Goal: Use online tool/utility: Utilize a website feature to perform a specific function

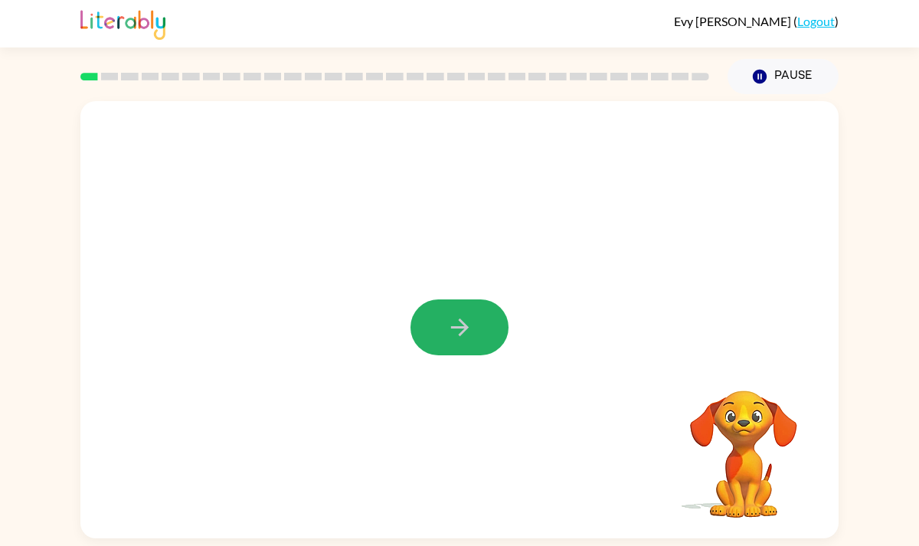
click at [467, 326] on icon "button" at bounding box center [460, 327] width 27 height 27
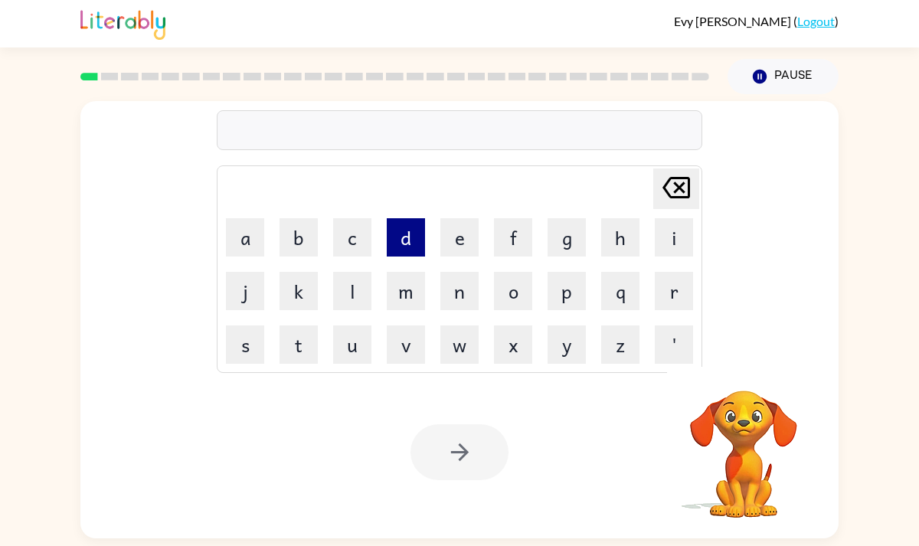
click at [411, 235] on button "d" at bounding box center [406, 237] width 38 height 38
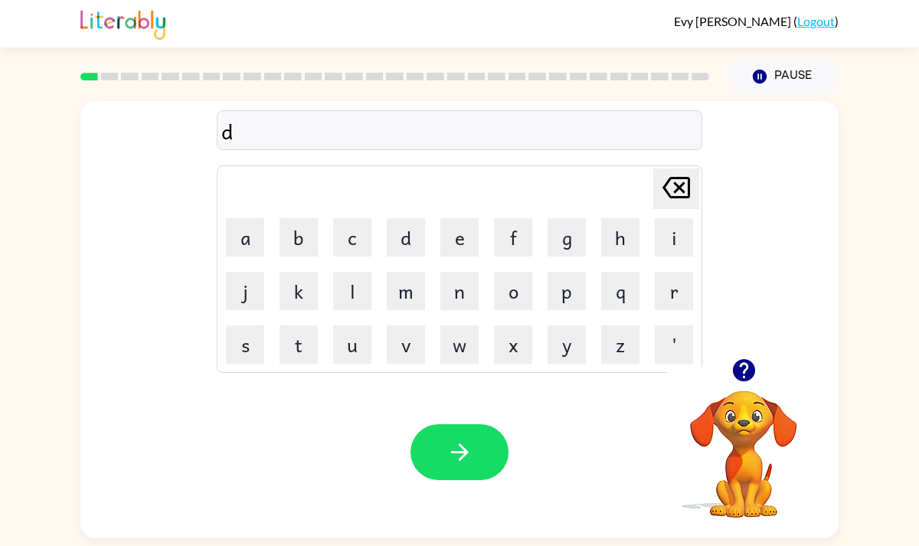
click at [670, 189] on icon "[PERSON_NAME] last character input" at bounding box center [676, 187] width 37 height 37
type button "delete"
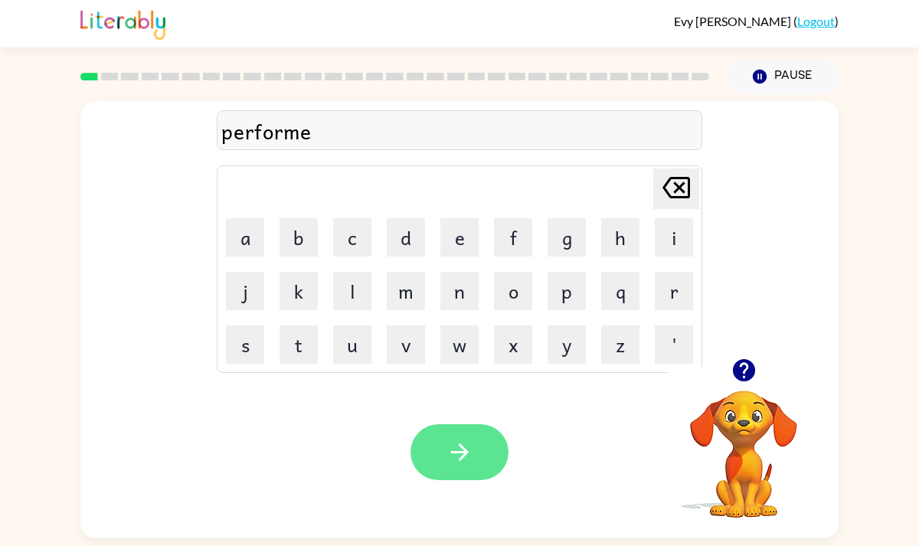
click at [467, 457] on icon "button" at bounding box center [460, 452] width 27 height 27
click at [453, 446] on icon "button" at bounding box center [460, 452] width 27 height 27
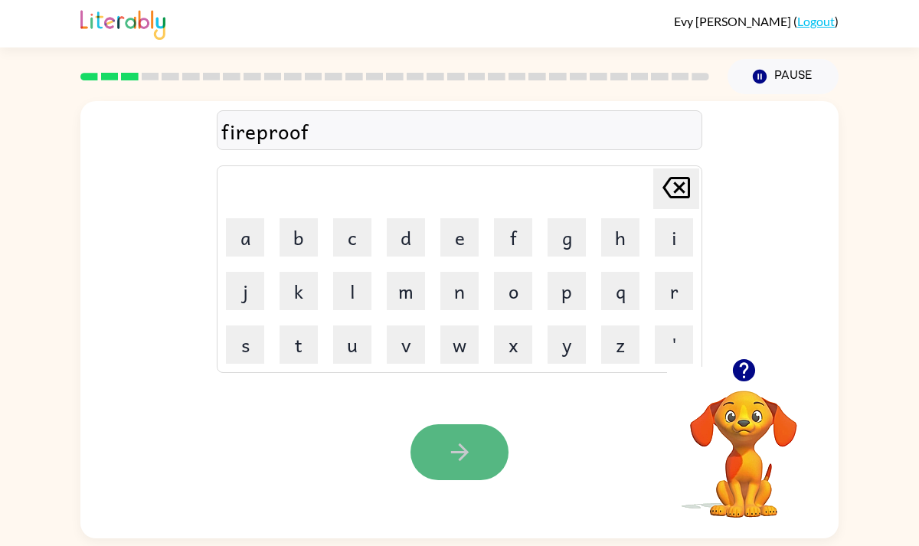
click at [460, 459] on icon "button" at bounding box center [459, 453] width 18 height 18
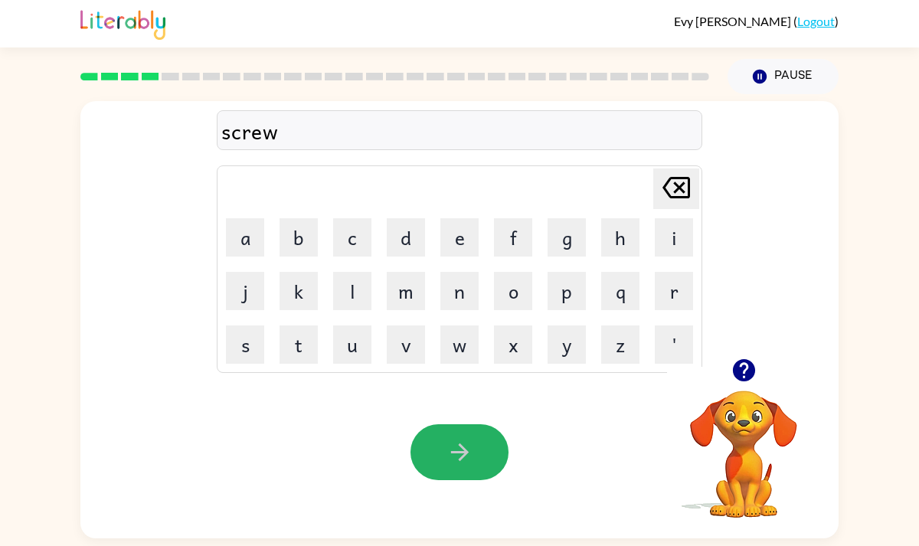
click at [458, 436] on button "button" at bounding box center [460, 452] width 98 height 56
click at [460, 456] on icon "button" at bounding box center [460, 452] width 27 height 27
click at [461, 457] on icon "button" at bounding box center [459, 453] width 18 height 18
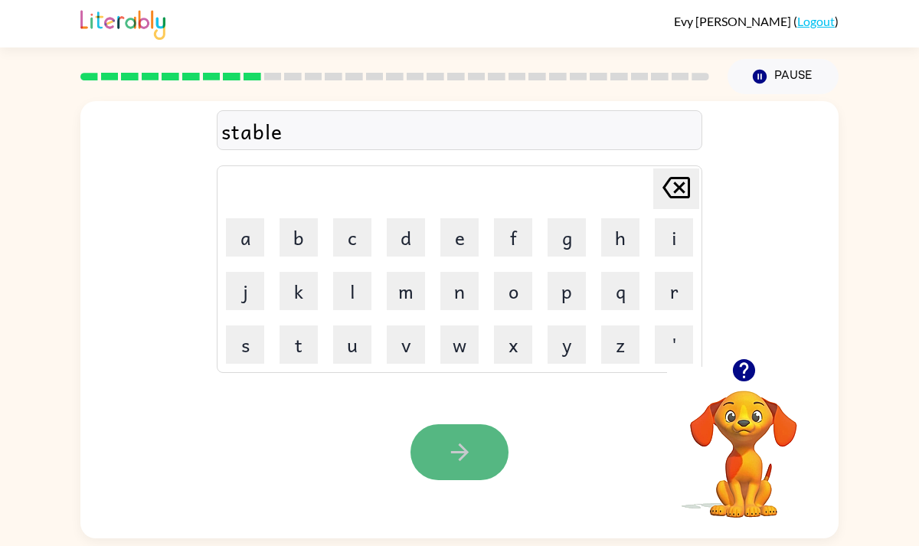
click at [467, 457] on icon "button" at bounding box center [460, 452] width 27 height 27
click at [468, 456] on icon "button" at bounding box center [460, 452] width 27 height 27
click at [467, 456] on icon "button" at bounding box center [460, 452] width 27 height 27
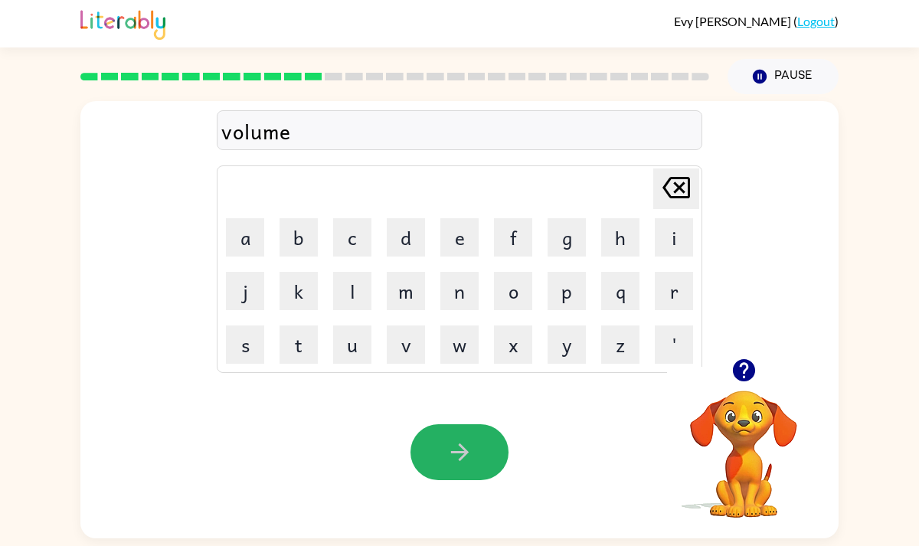
click at [467, 455] on icon "button" at bounding box center [460, 452] width 27 height 27
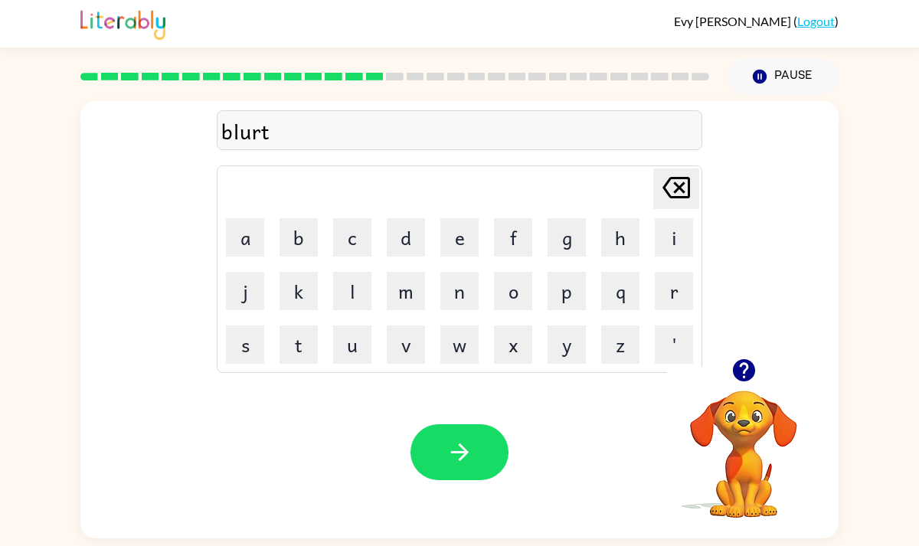
click at [467, 455] on icon "button" at bounding box center [460, 452] width 27 height 27
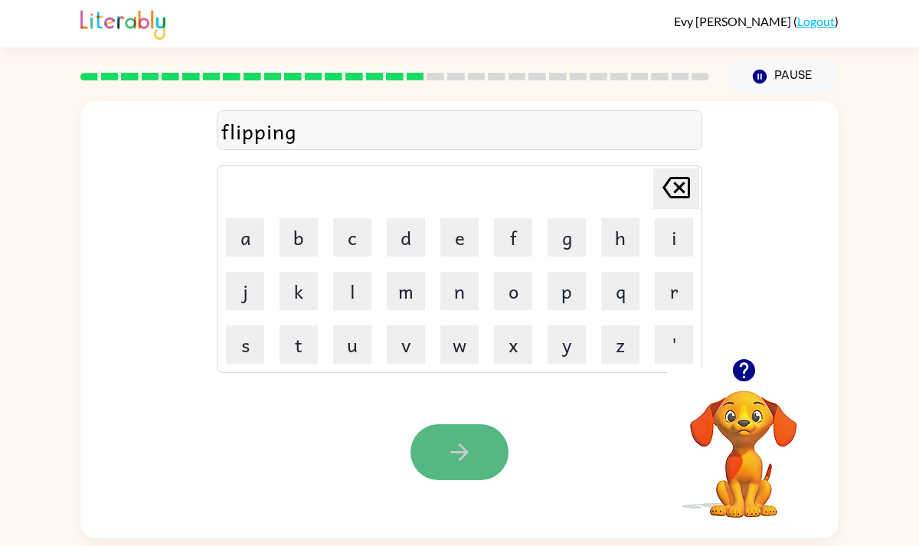
click at [467, 456] on icon "button" at bounding box center [460, 452] width 27 height 27
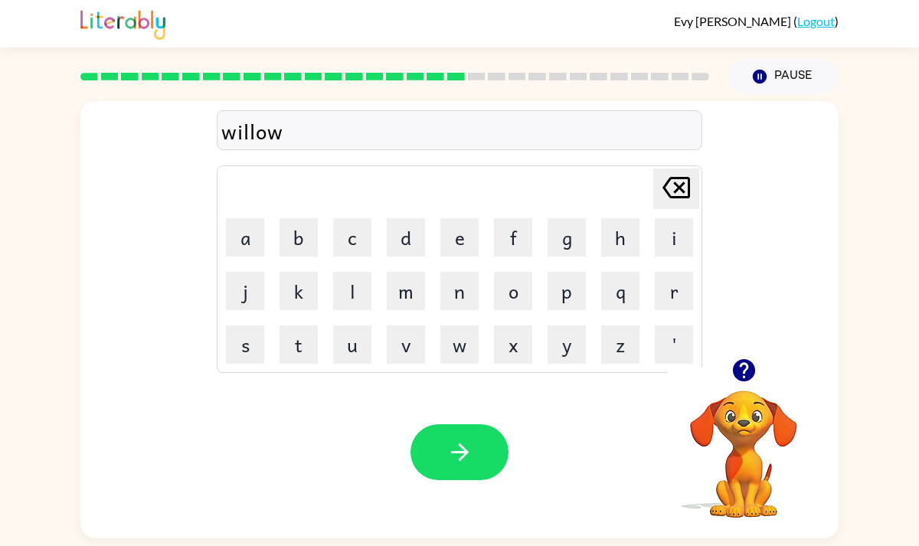
click at [467, 456] on icon "button" at bounding box center [460, 452] width 27 height 27
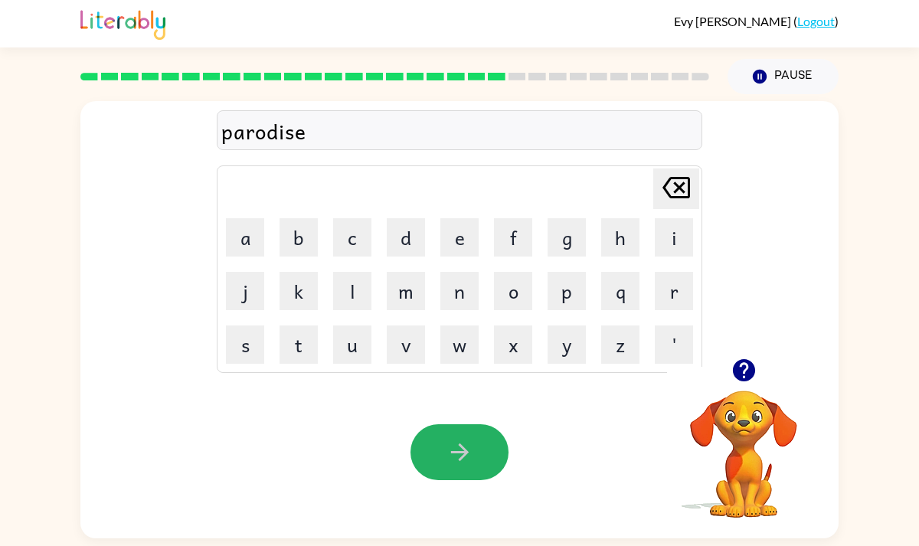
click at [467, 456] on icon "button" at bounding box center [460, 452] width 27 height 27
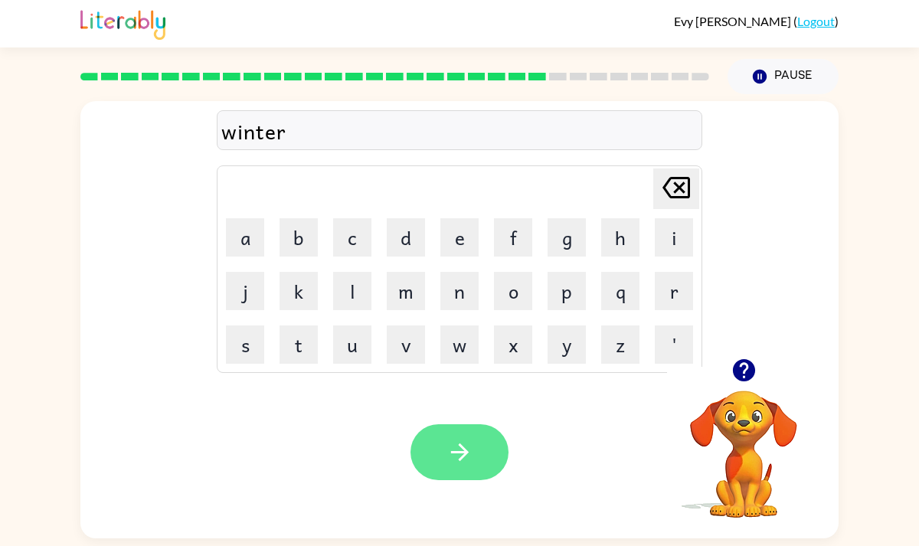
click at [467, 455] on icon "button" at bounding box center [460, 452] width 27 height 27
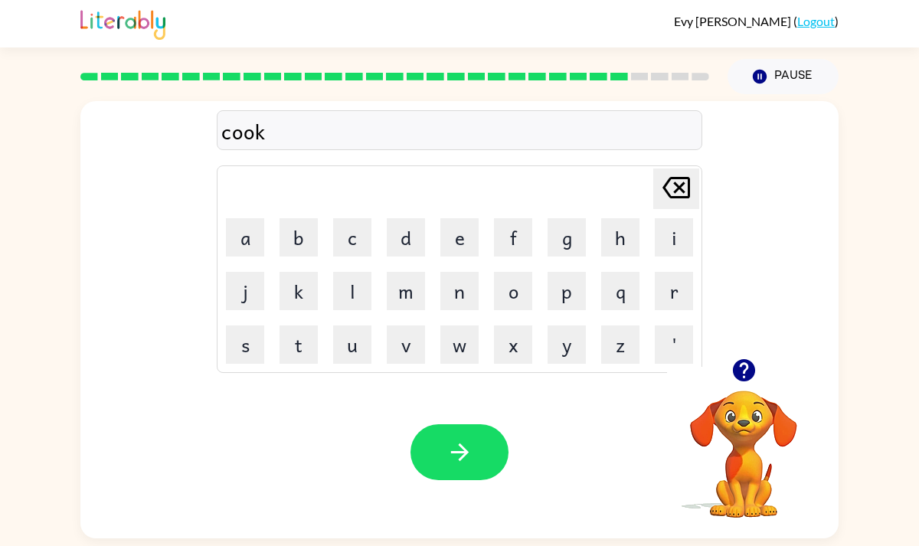
click at [467, 455] on icon "button" at bounding box center [460, 452] width 27 height 27
click at [450, 495] on div "Your browser must support playing .mp4 files to use Literably. Please try using…" at bounding box center [459, 452] width 758 height 172
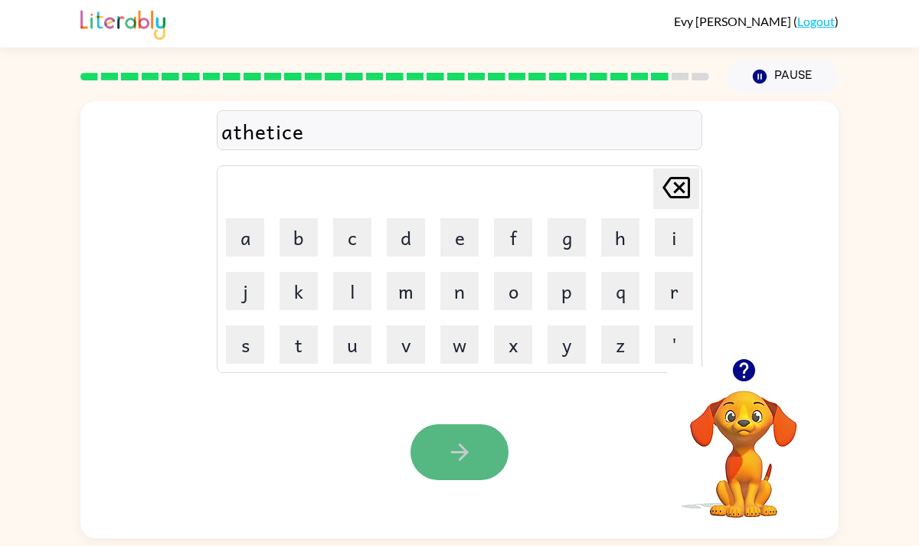
click at [451, 459] on icon "button" at bounding box center [460, 452] width 27 height 27
click at [457, 464] on icon "button" at bounding box center [460, 452] width 27 height 27
